Goal: Task Accomplishment & Management: Manage account settings

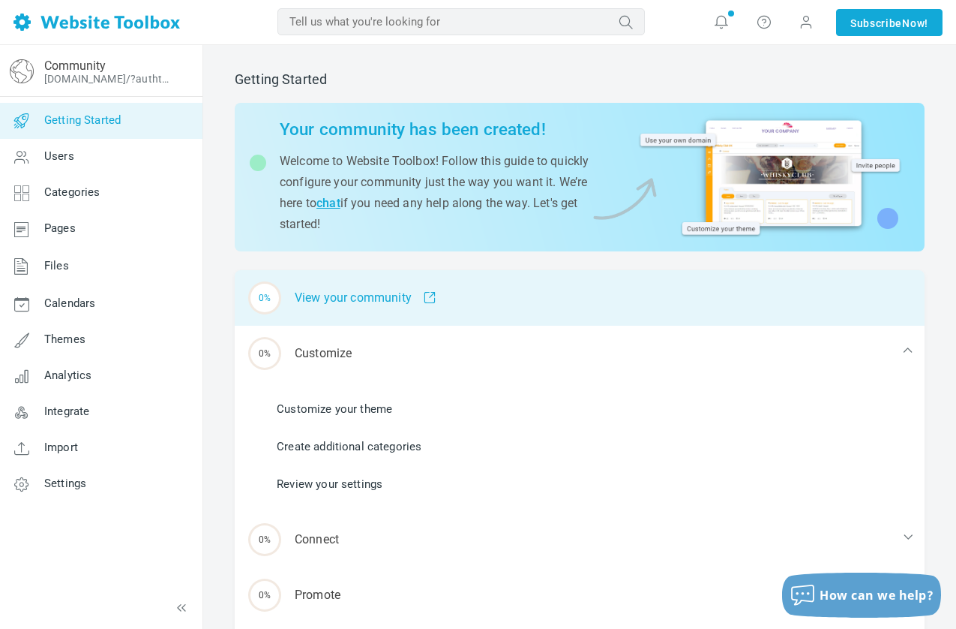
click at [369, 296] on div "0% View your community" at bounding box center [580, 298] width 690 height 56
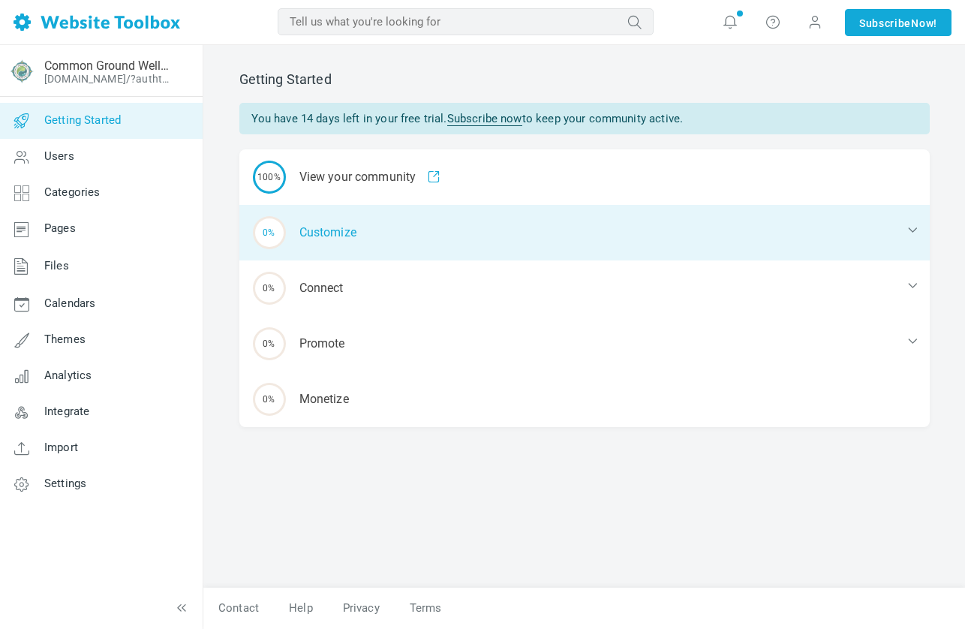
click at [333, 226] on div "0% Customize" at bounding box center [584, 233] width 690 height 56
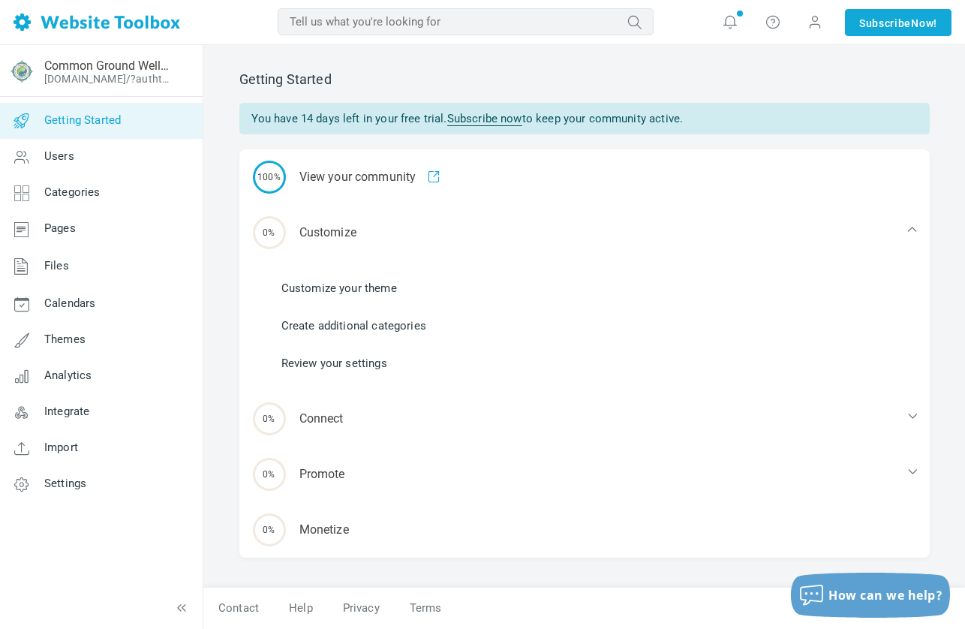
click at [347, 290] on link "Customize your theme" at bounding box center [339, 288] width 116 height 17
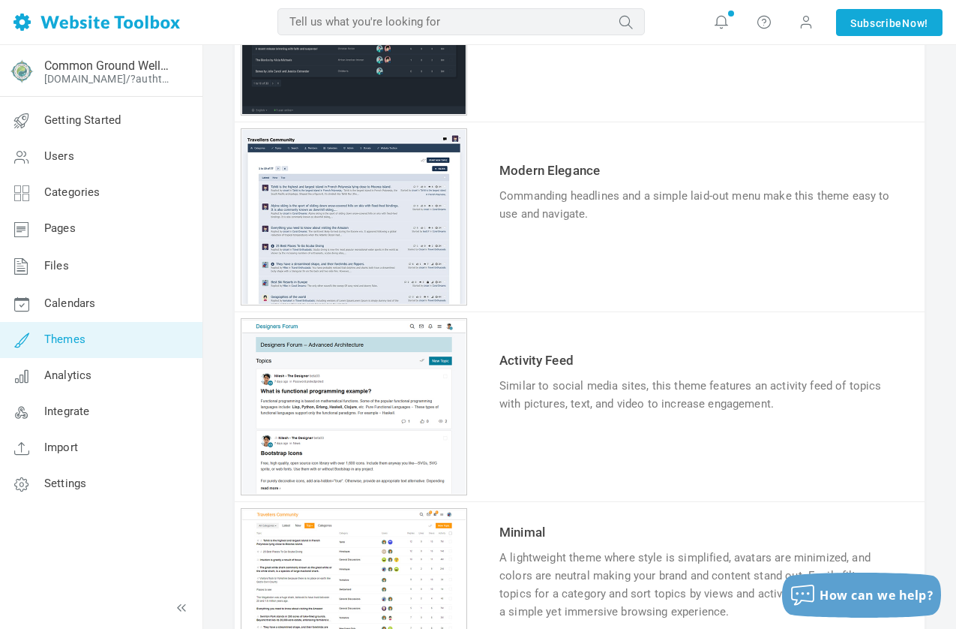
scroll to position [595, 0]
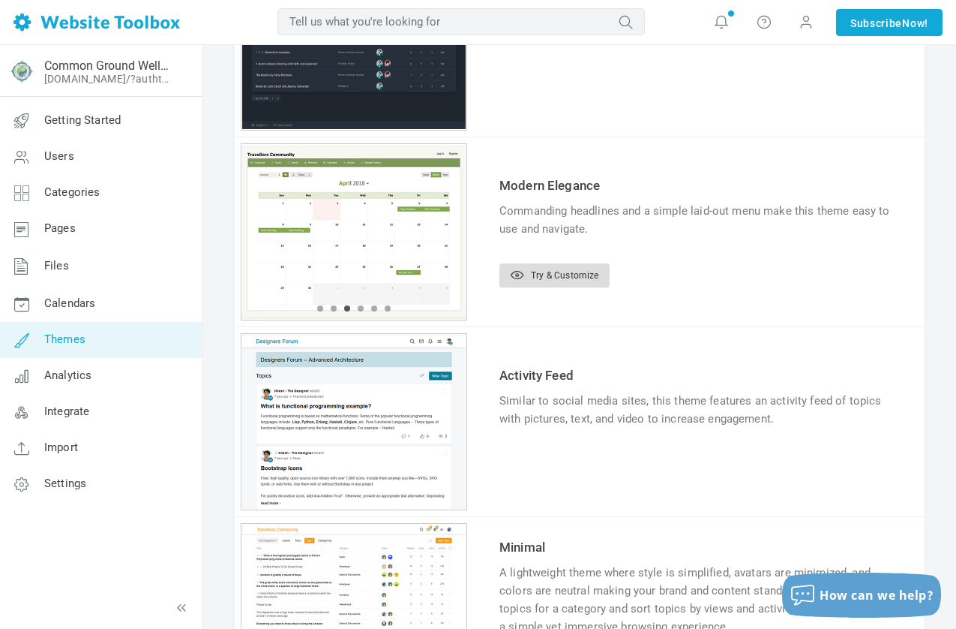
click at [536, 269] on link "Try & Customize" at bounding box center [555, 275] width 110 height 24
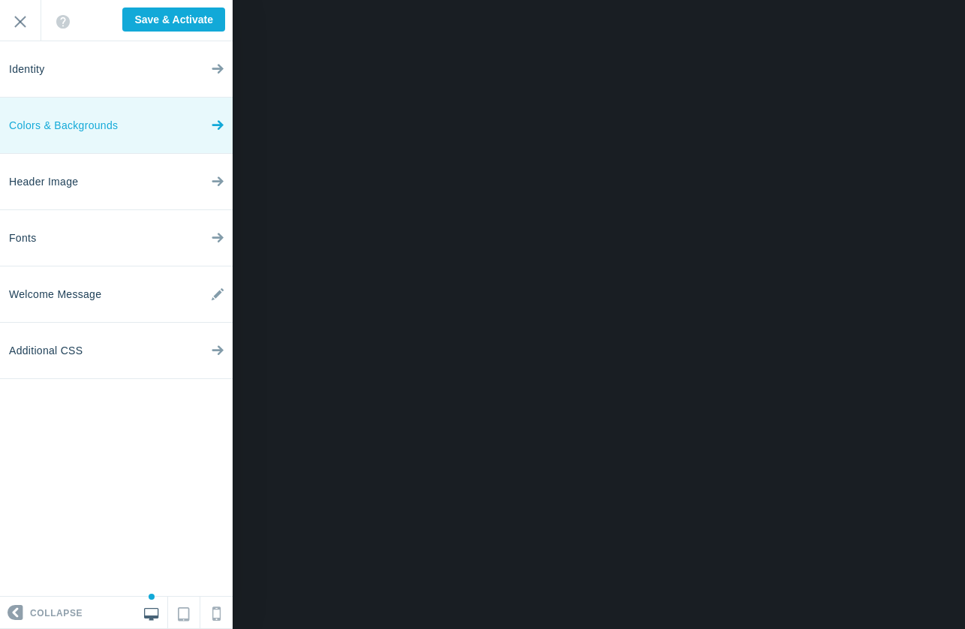
click at [212, 113] on icon at bounding box center [218, 122] width 12 height 56
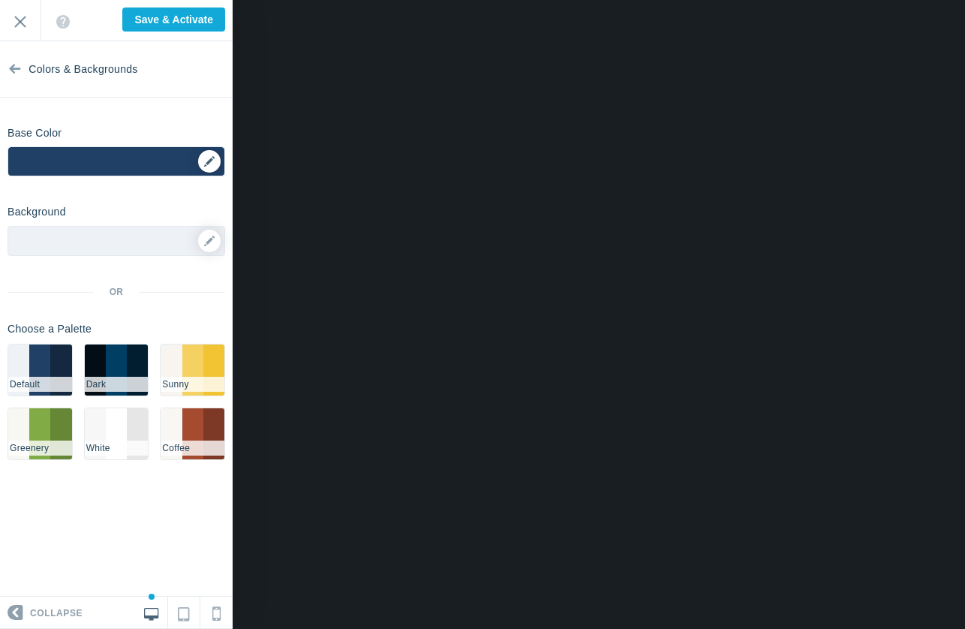
click at [205, 158] on div "▼" at bounding box center [116, 166] width 216 height 38
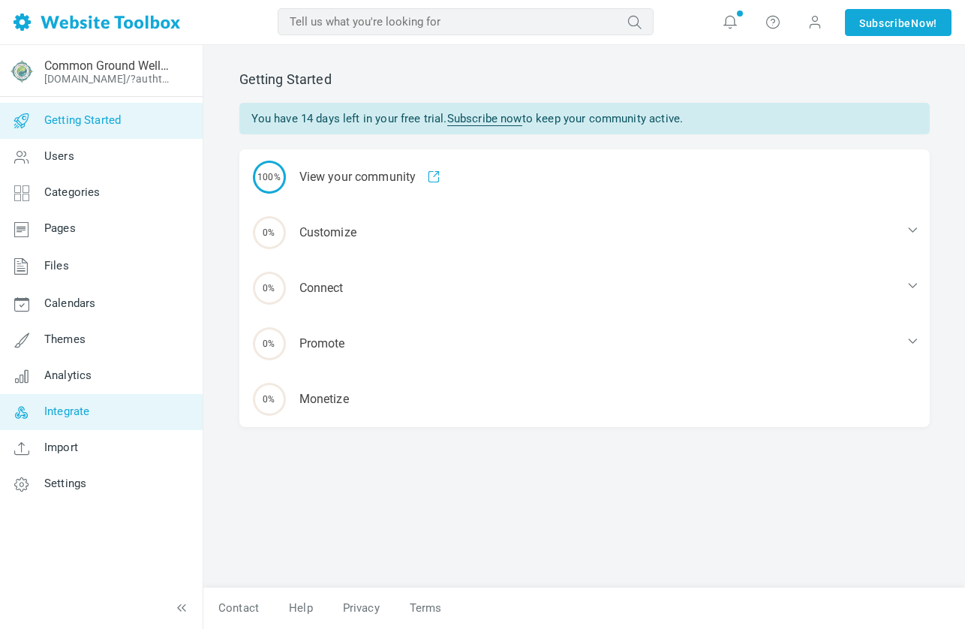
click at [94, 413] on link "Integrate" at bounding box center [100, 412] width 203 height 36
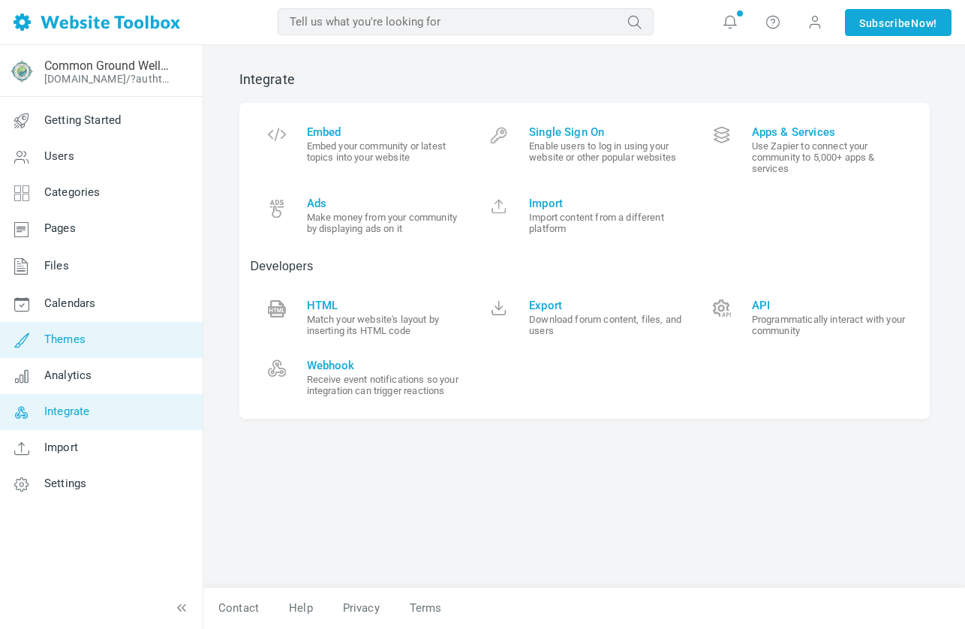
click at [88, 334] on link "Themes" at bounding box center [100, 340] width 203 height 36
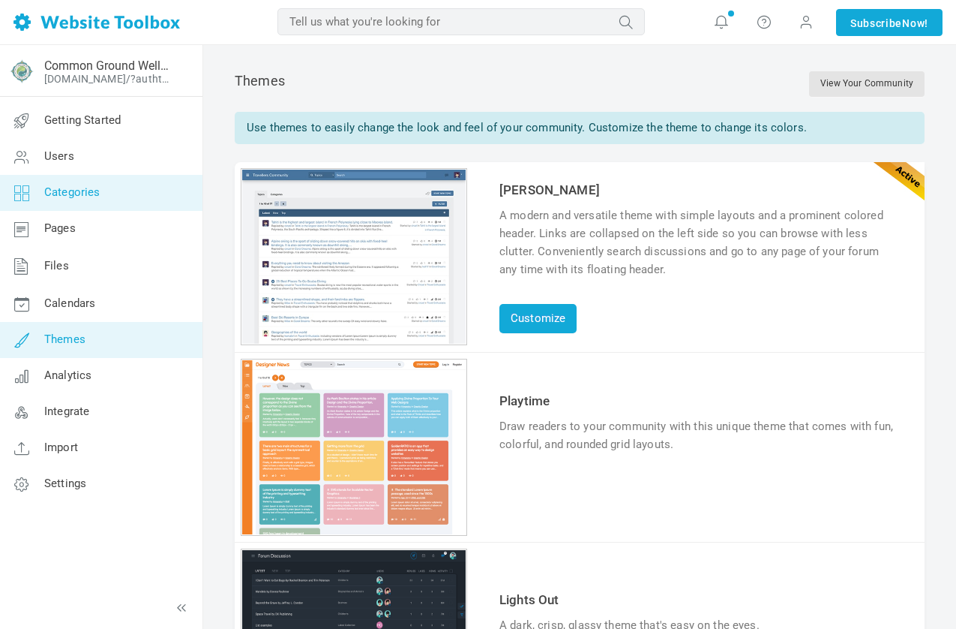
click at [88, 201] on link "Categories" at bounding box center [100, 193] width 203 height 36
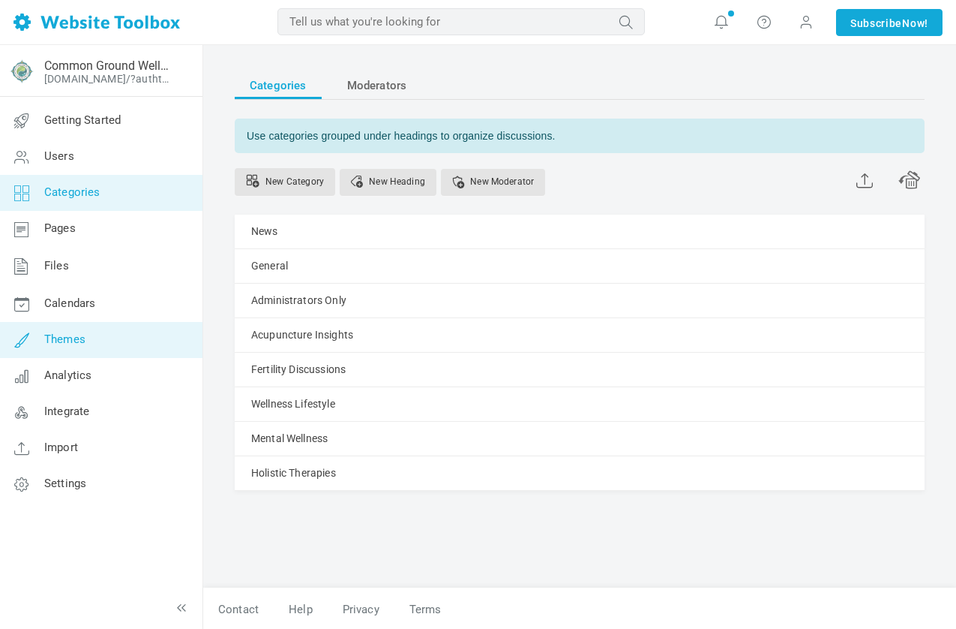
click at [72, 332] on span "Themes" at bounding box center [64, 339] width 41 height 14
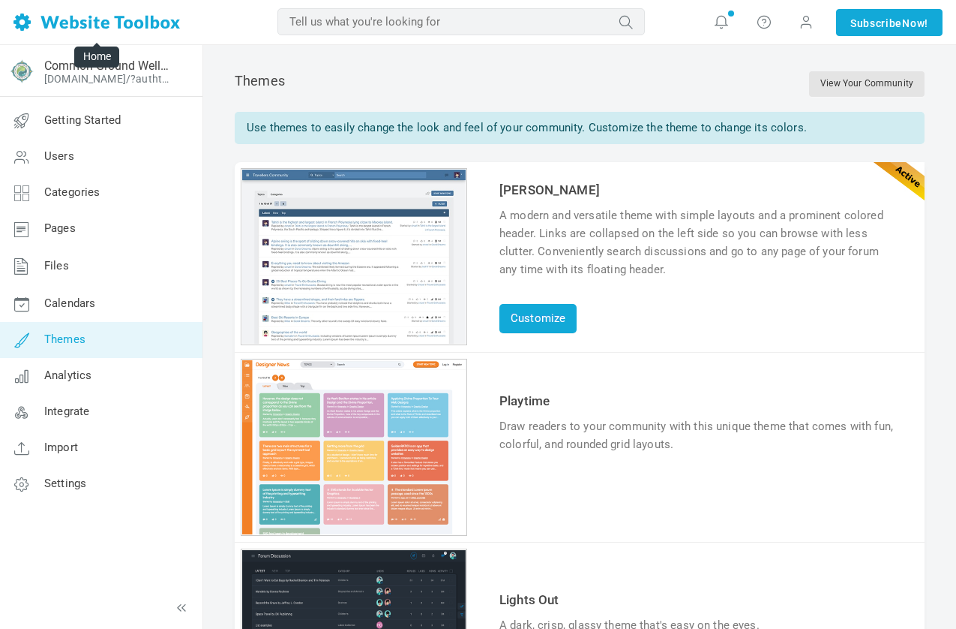
click at [91, 20] on img at bounding box center [97, 22] width 167 height 17
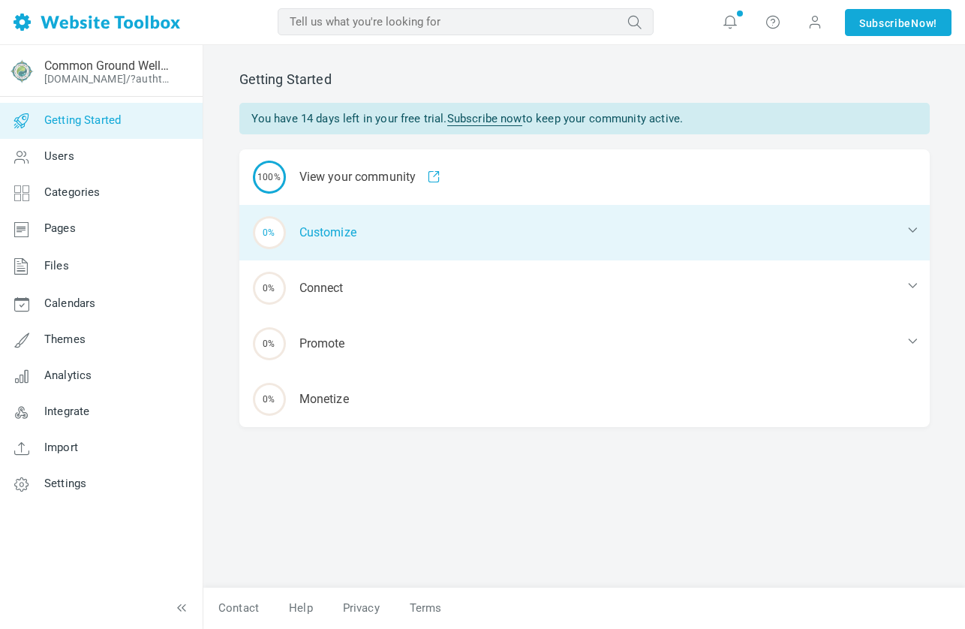
click at [297, 237] on div "0% Customize" at bounding box center [584, 233] width 690 height 56
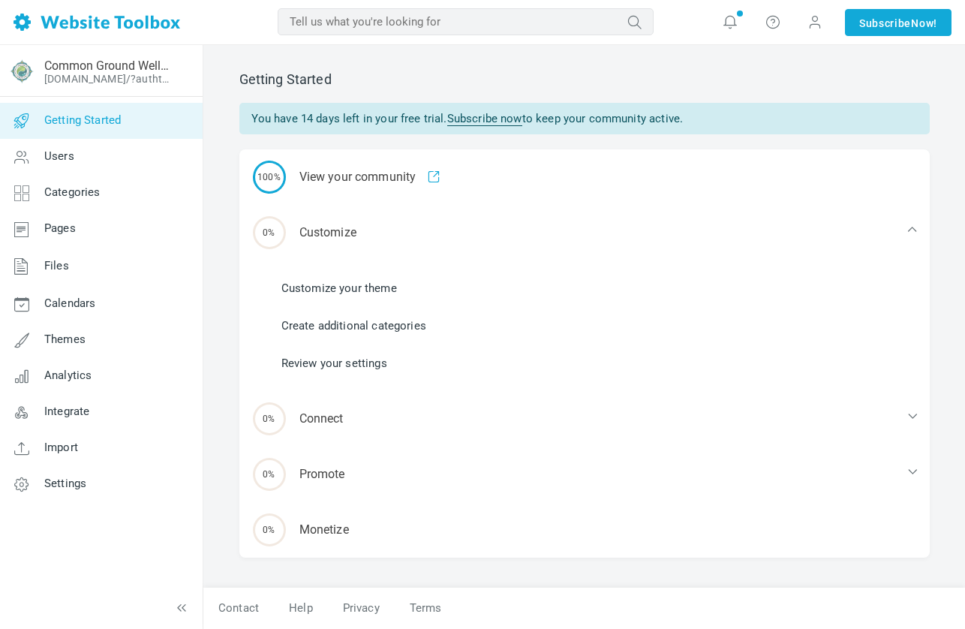
click at [296, 290] on link "Customize your theme" at bounding box center [339, 288] width 116 height 17
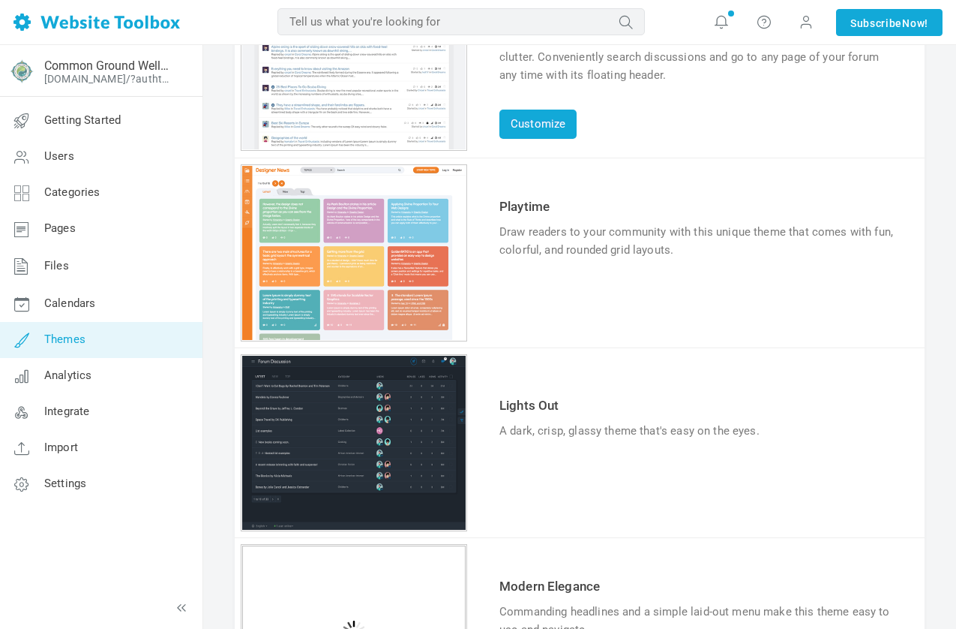
scroll to position [441, 0]
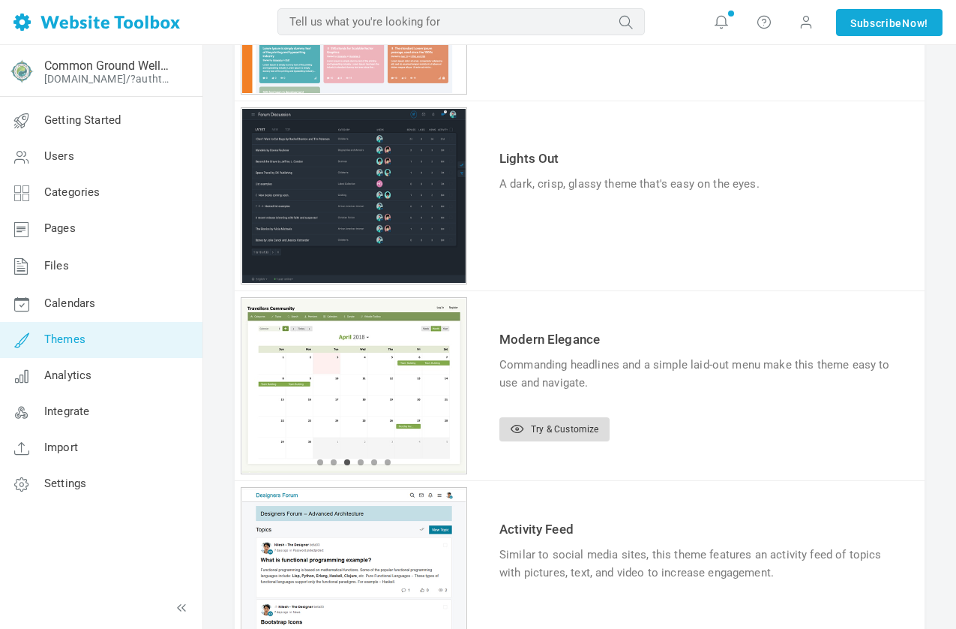
click at [565, 422] on link "Try & Customize" at bounding box center [555, 429] width 110 height 24
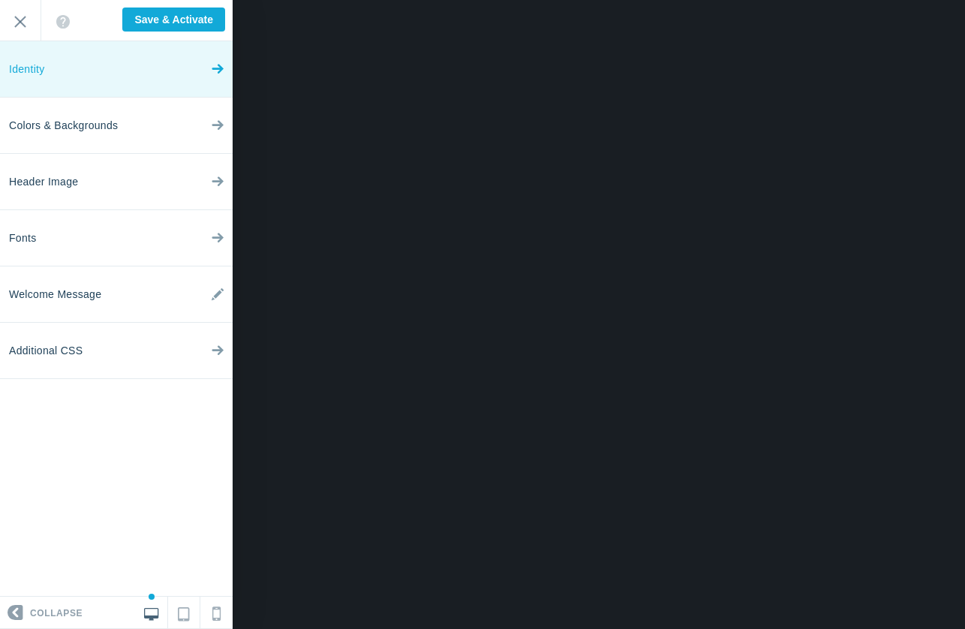
click at [188, 64] on link "Identity" at bounding box center [116, 69] width 233 height 56
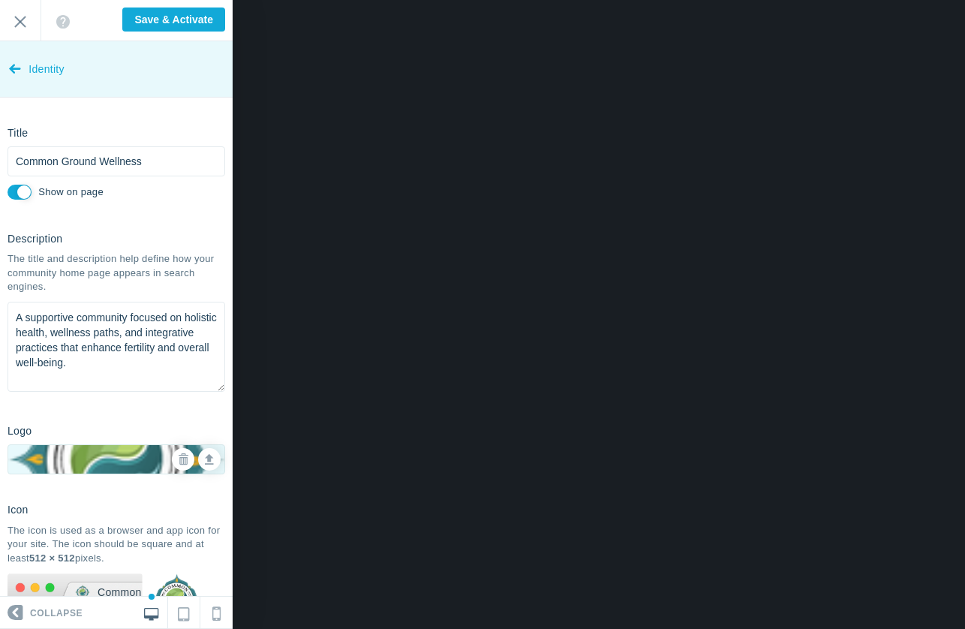
click at [30, 63] on span "Identity" at bounding box center [47, 69] width 36 height 56
